Goal: Task Accomplishment & Management: Manage account settings

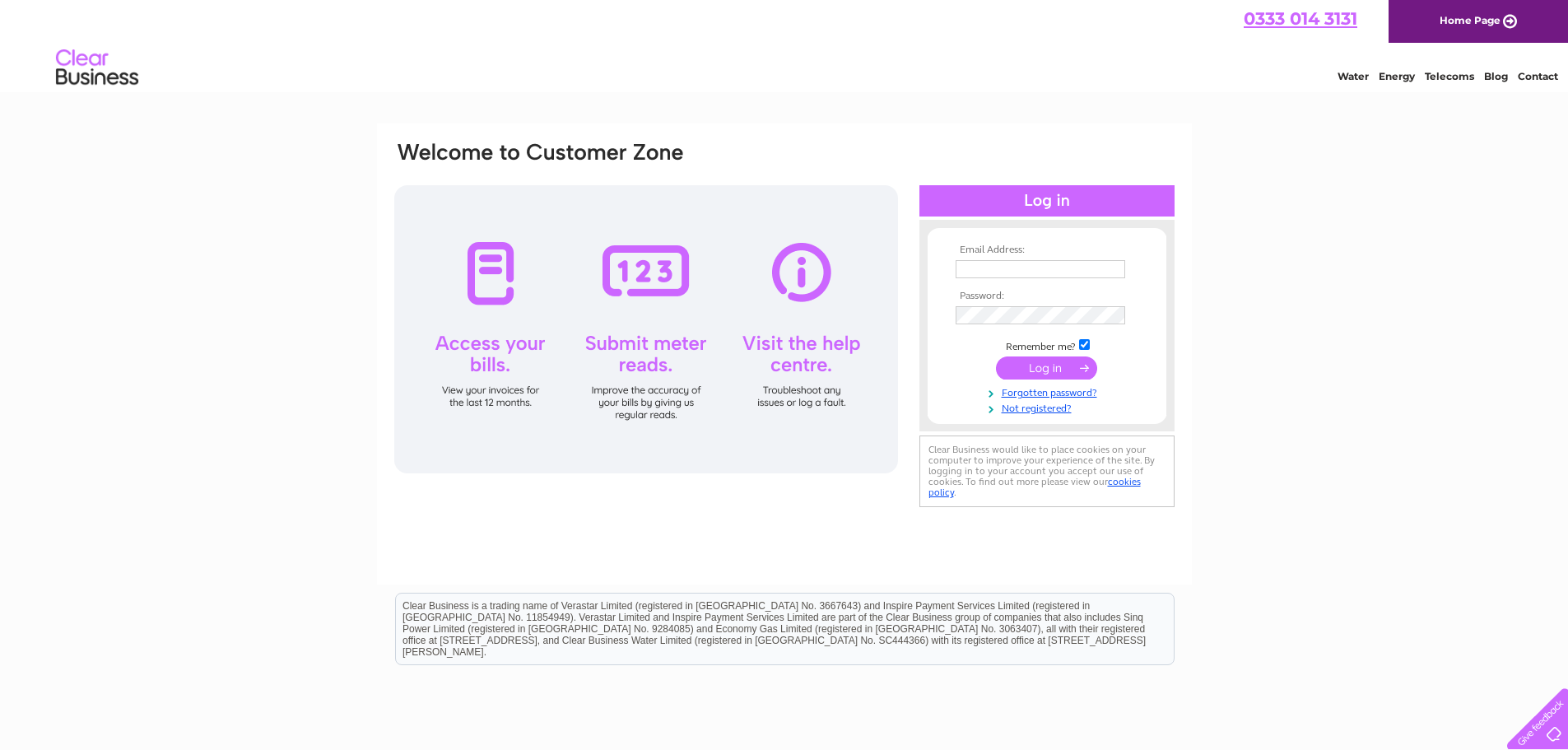
type input "sales@birchwoodmotors.co.uk"
click at [1044, 356] on td at bounding box center [1047, 368] width 191 height 32
click at [1045, 365] on input "submit" at bounding box center [1047, 368] width 101 height 23
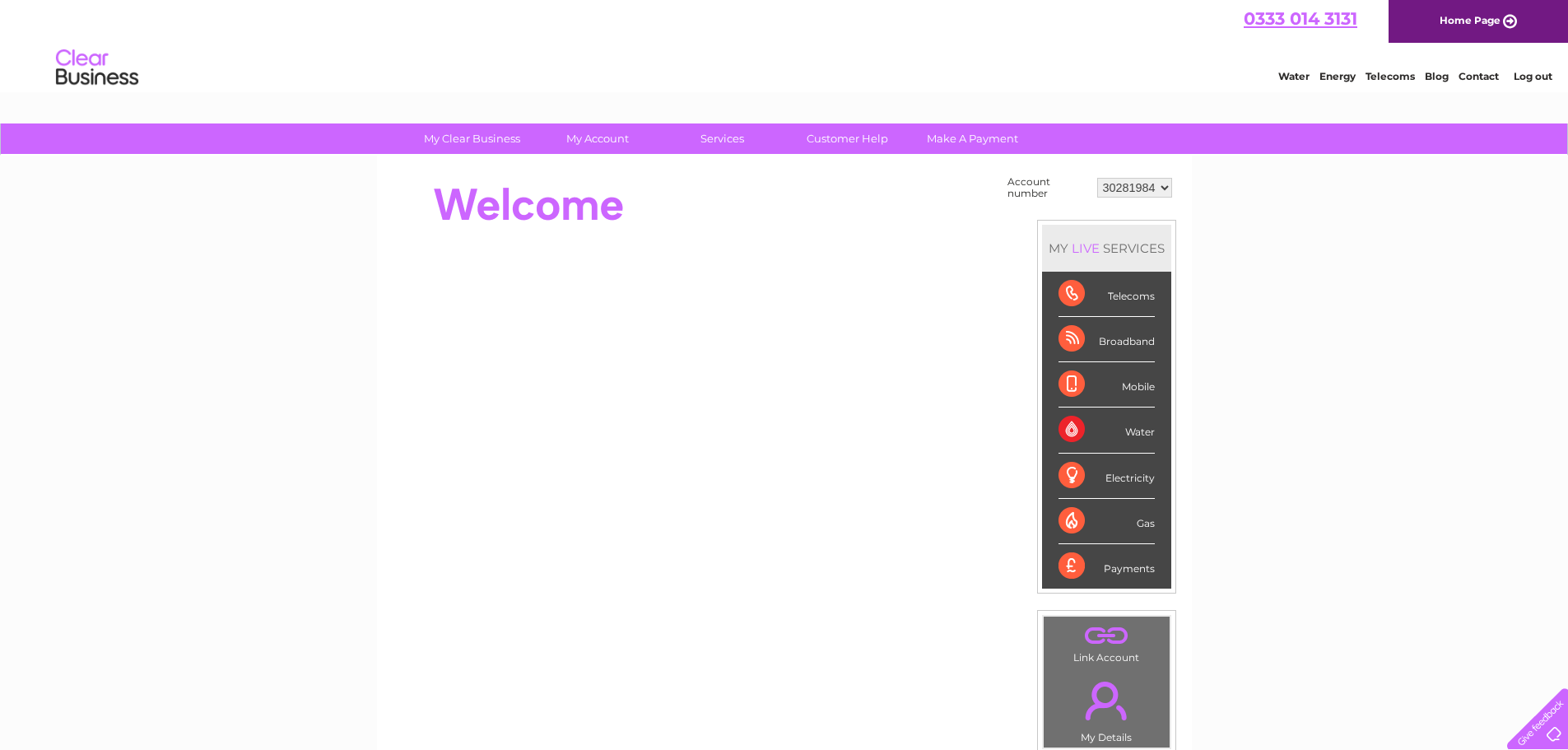
click at [1129, 173] on td "30281984 30282425" at bounding box center [1134, 188] width 83 height 32
click at [1133, 188] on select "30281984 30282425" at bounding box center [1134, 188] width 75 height 20
select select "30282425"
click at [1097, 178] on select "30281984 30282425" at bounding box center [1134, 188] width 75 height 20
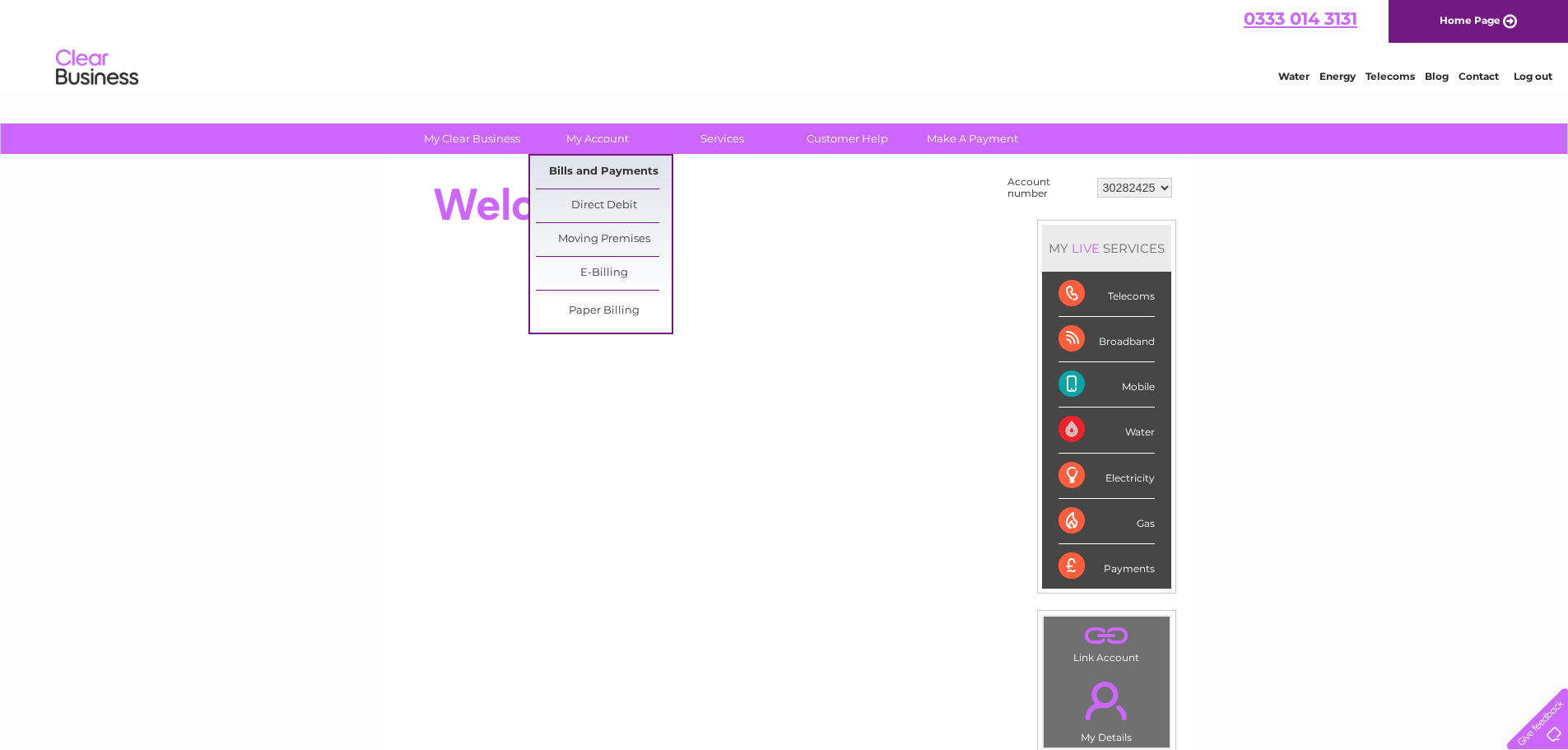
click at [580, 165] on link "Bills and Payments" at bounding box center [603, 172] width 136 height 33
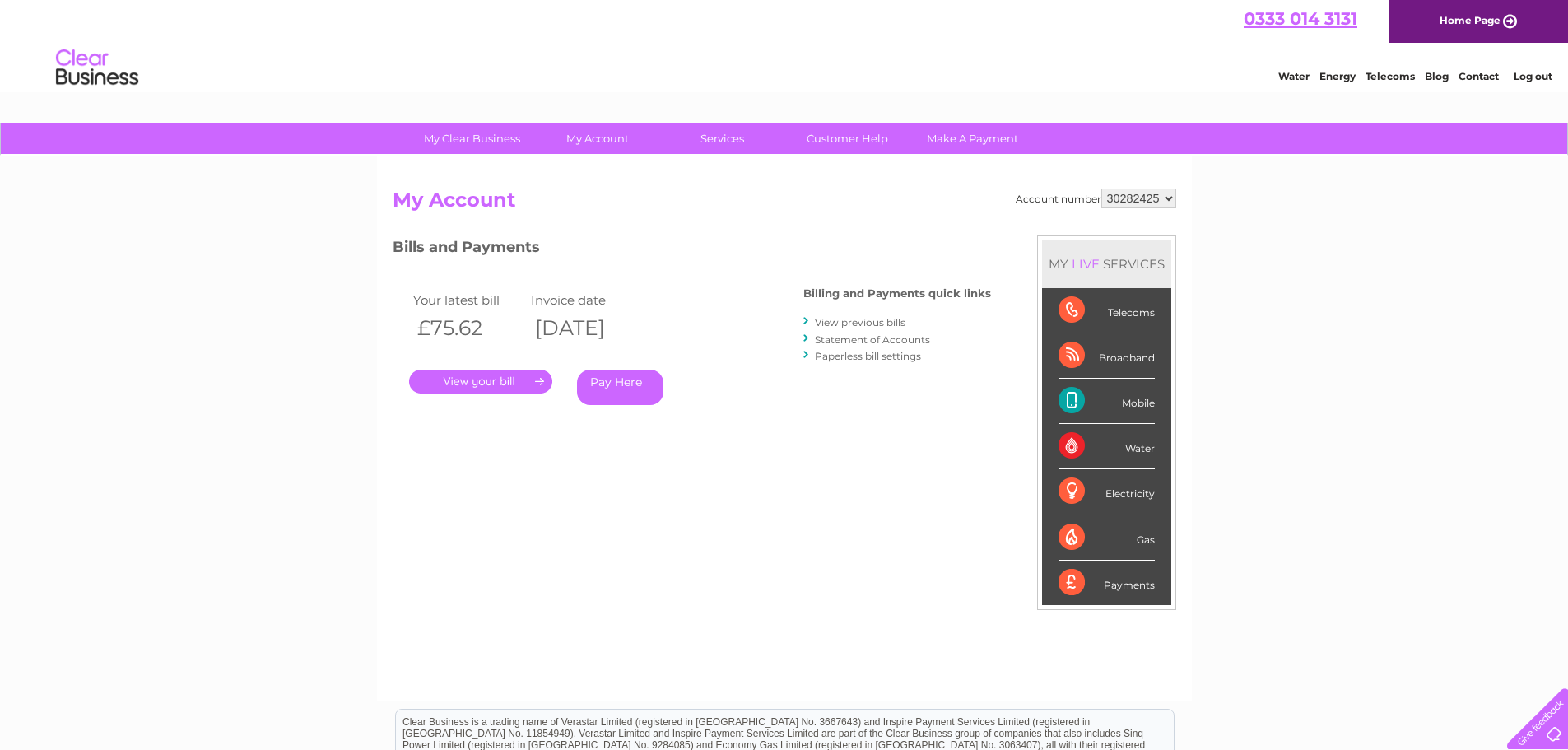
click at [550, 380] on link "." at bounding box center [480, 381] width 143 height 24
click at [850, 334] on link "Statement of Accounts" at bounding box center [872, 340] width 115 height 12
